Goal: Task Accomplishment & Management: Use online tool/utility

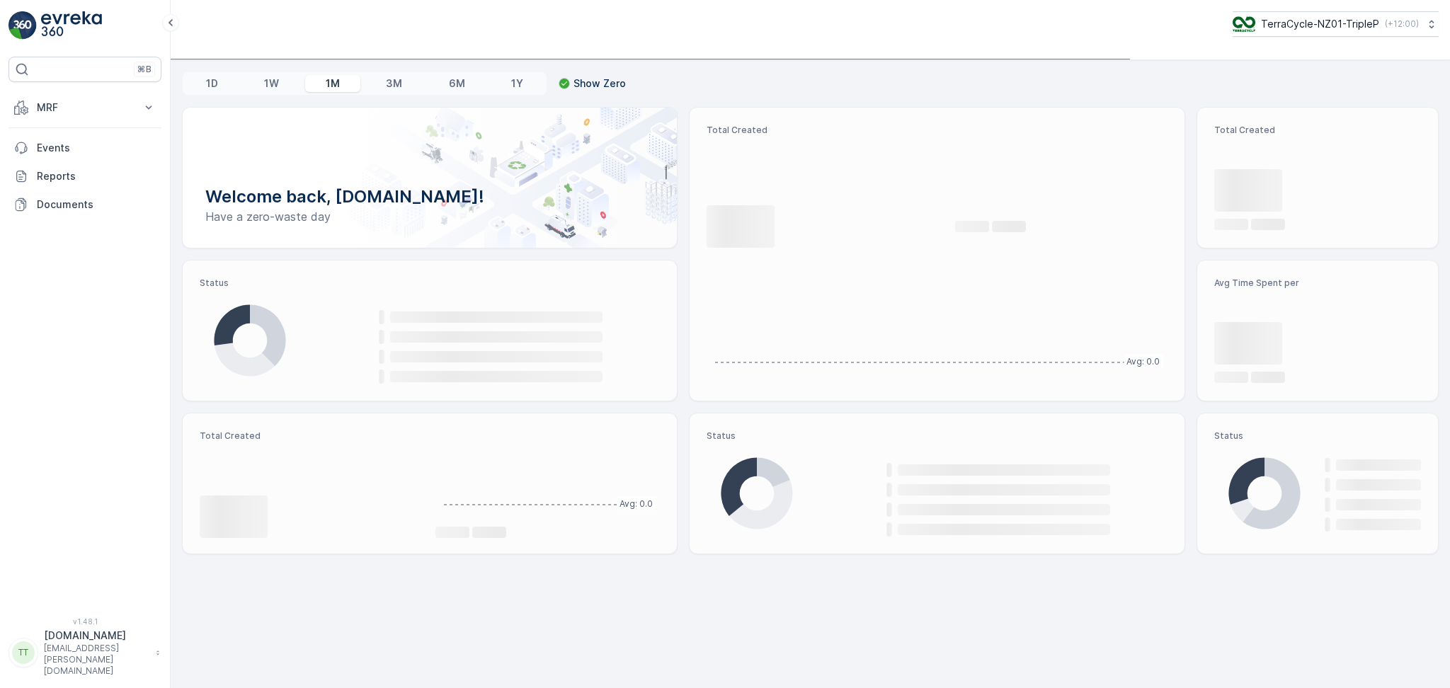
click at [1304, 27] on p "TerraCycle-NZ01-TripleP" at bounding box center [1320, 24] width 118 height 14
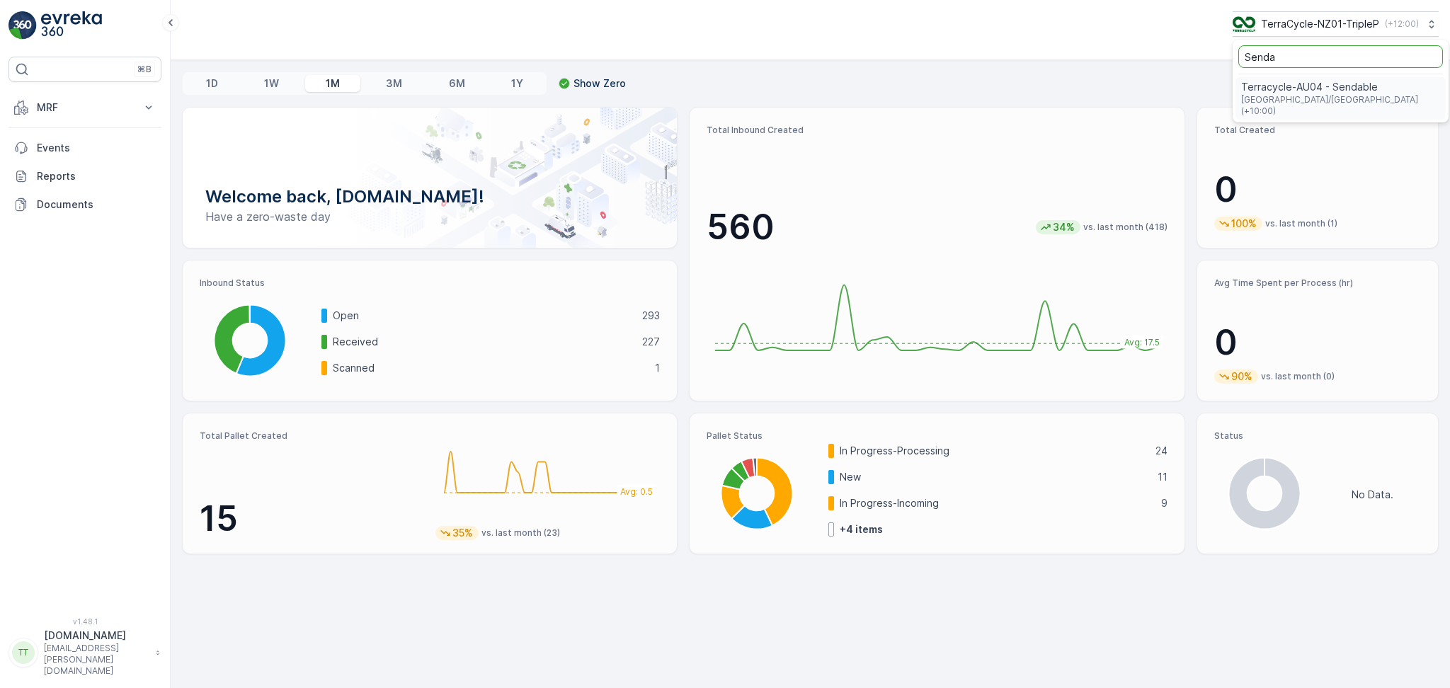
type input "Senda"
click at [1286, 88] on span "Terracycle-AU04 - Sendable" at bounding box center [1340, 87] width 199 height 14
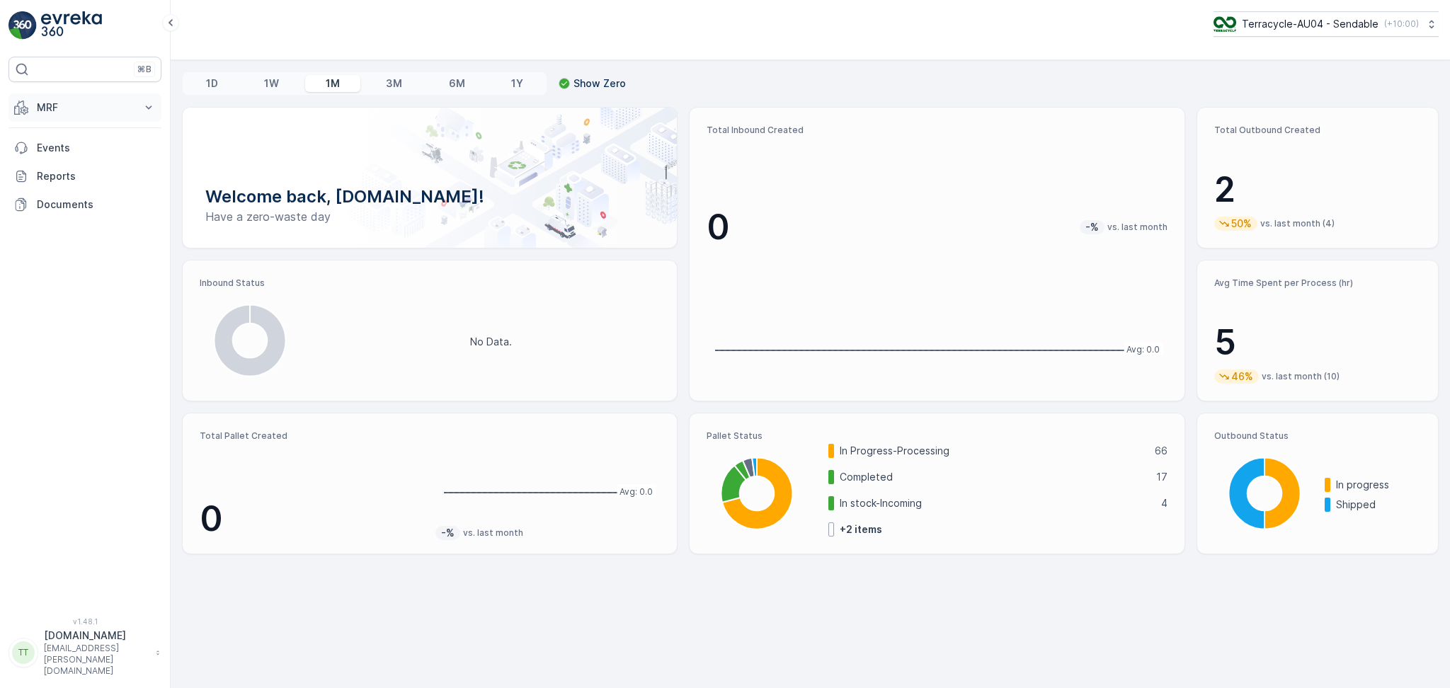
click at [89, 104] on p "MRF" at bounding box center [85, 108] width 96 height 14
click at [55, 173] on p "Pallet" at bounding box center [49, 171] width 27 height 14
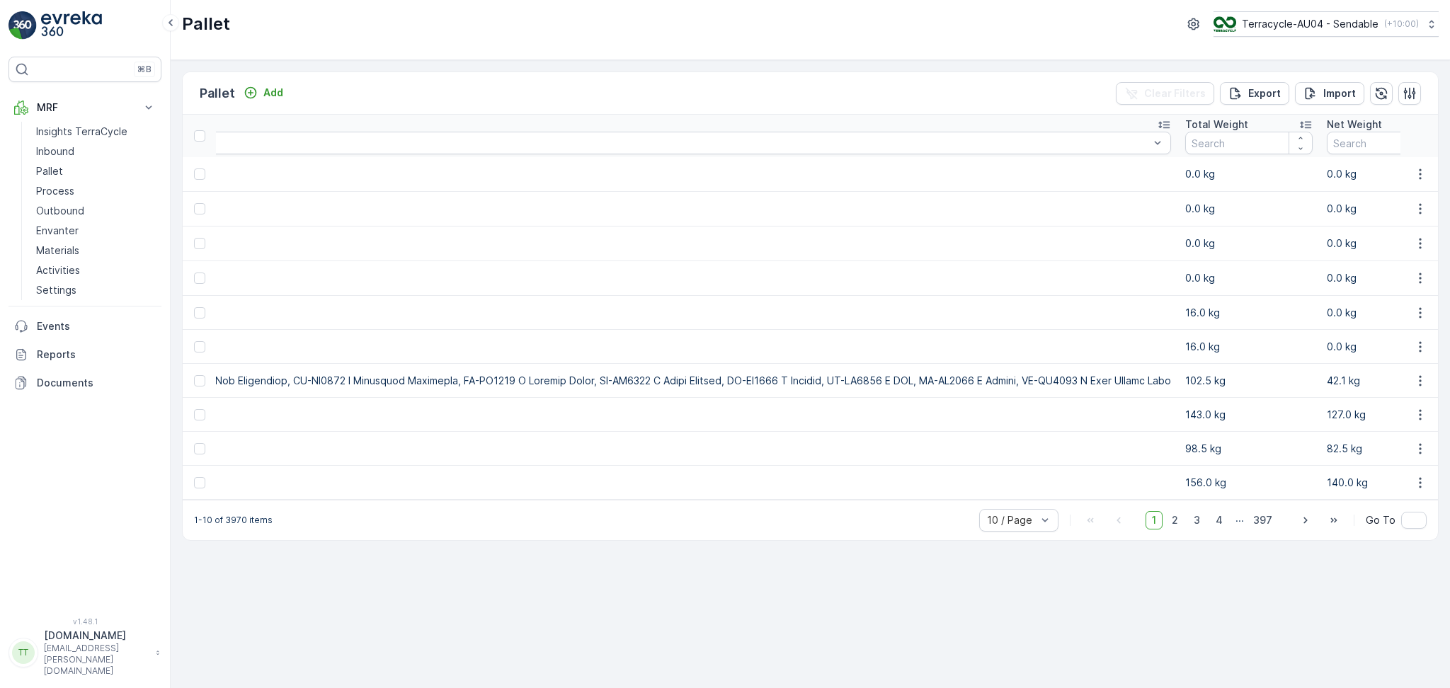
scroll to position [0, 5207]
click at [1423, 172] on icon "button" at bounding box center [1420, 174] width 14 height 14
click at [1392, 232] on span "Duplicate Pallet" at bounding box center [1399, 234] width 75 height 14
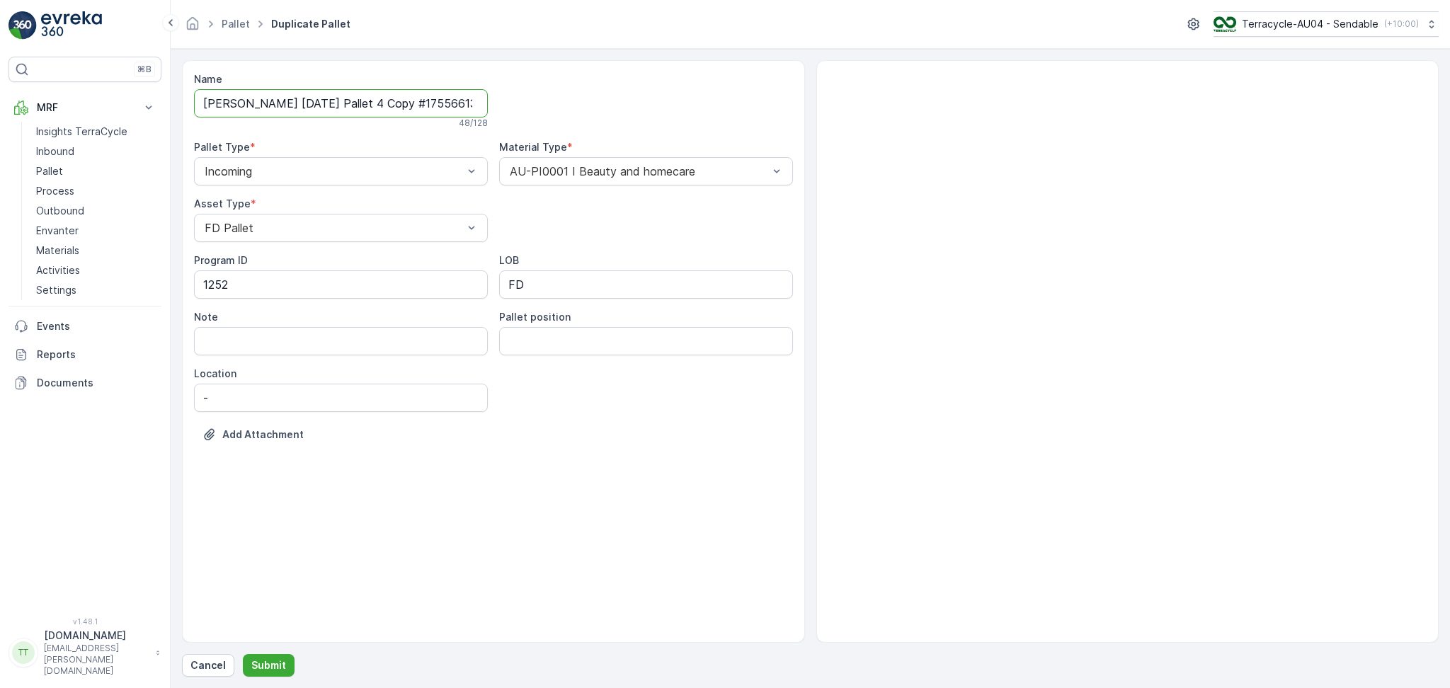
scroll to position [0, 24]
drag, startPoint x: 358, startPoint y: 99, endPoint x: 668, endPoint y: 101, distance: 310.1
click at [668, 101] on div "Name FD Mecca 20/08/2025 Pallet 4 Copy #1755661344625 48 / 128 Pallet Type * In…" at bounding box center [493, 267] width 599 height 391
type input "FD Mecca 20/08/2025 Pallet 5"
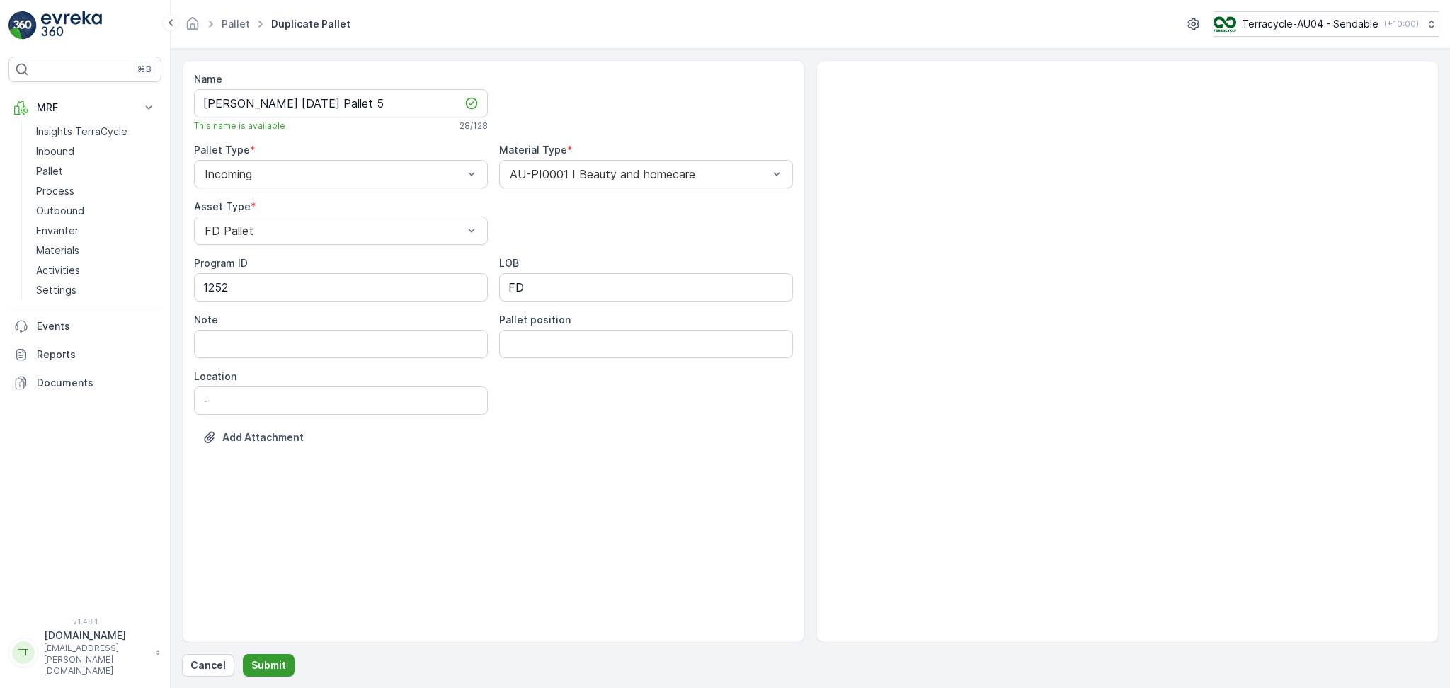
click at [276, 665] on p "Submit" at bounding box center [268, 665] width 35 height 14
